Goal: Task Accomplishment & Management: Use online tool/utility

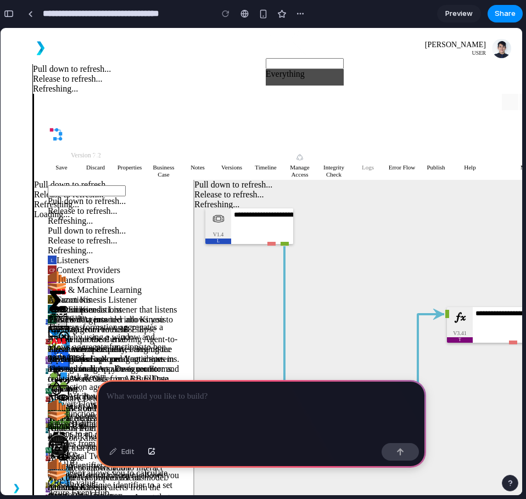
click at [142, 151] on h6 "Version 7.2" at bounding box center [306, 155] width 470 height 8
click at [125, 153] on img at bounding box center [129, 157] width 9 height 9
click at [273, 209] on textarea at bounding box center [262, 227] width 62 height 36
type textarea "***"
click at [257, 209] on textarea at bounding box center [262, 227] width 62 height 36
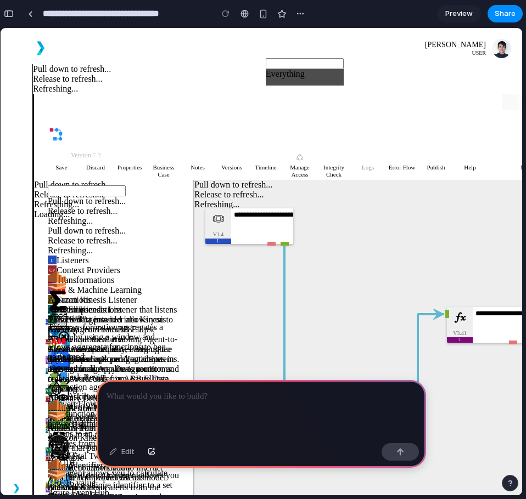
drag, startPoint x: 246, startPoint y: 164, endPoint x: 233, endPoint y: 211, distance: 49.5
click at [233, 211] on div "V1.4 L V3.02 T V3.41 T V1.0 T V1.03 AA V1.03 AA" at bounding box center [374, 354] width 360 height 288
type textarea "******"
click at [362, 210] on div "V1.4 L V3.02 T V3.41 T V1.0 T V1.03 AA V1.03 AA" at bounding box center [374, 354] width 360 height 288
click at [240, 209] on textarea at bounding box center [262, 227] width 62 height 36
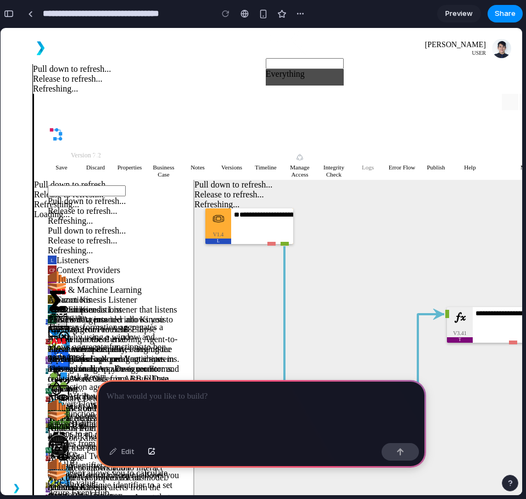
click at [220, 209] on div "V1.4 L" at bounding box center [218, 227] width 26 height 36
click at [215, 232] on div "V1.4" at bounding box center [218, 238] width 26 height 13
click at [80, 256] on div "L Listeners" at bounding box center [68, 260] width 41 height 9
click at [81, 256] on div "L Listeners" at bounding box center [68, 260] width 41 height 9
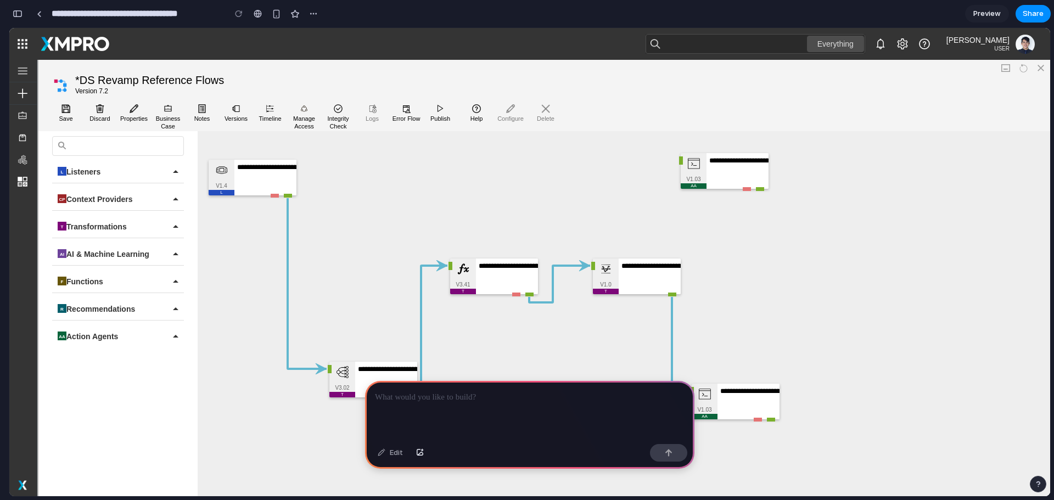
click at [152, 85] on h4 "*DS Revamp Reference Flows" at bounding box center [555, 81] width 961 height 14
click at [468, 409] on div at bounding box center [529, 410] width 329 height 59
click at [422, 391] on p at bounding box center [530, 397] width 310 height 13
click at [448, 392] on p at bounding box center [530, 397] width 310 height 13
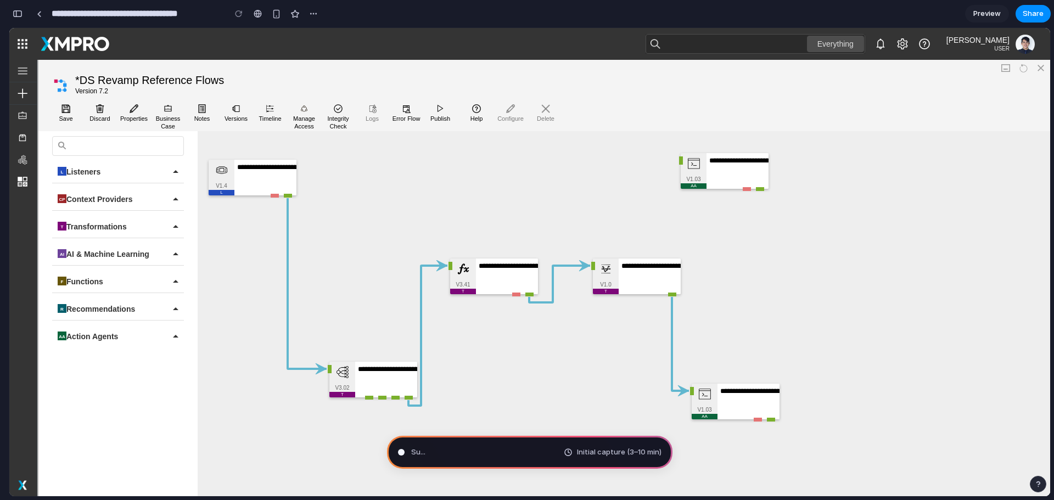
type input "**********"
